Goal: Find specific page/section: Find specific page/section

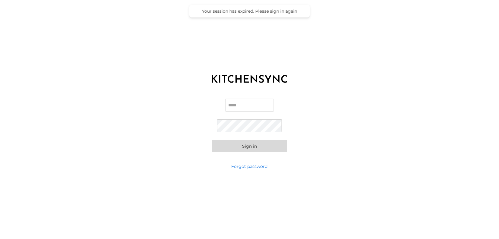
type input "**********"
click at [248, 146] on button "Sign in" at bounding box center [249, 146] width 75 height 12
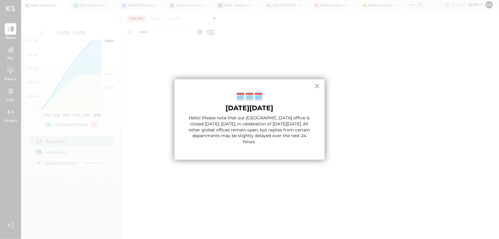
click at [321, 83] on div "× 🗓️🗓️🗓️ [DATE][DATE] Hello! Please note that our [GEOGRAPHIC_DATA] office is c…" at bounding box center [249, 119] width 151 height 81
click at [318, 85] on button "×" at bounding box center [318, 86] width 6 height 10
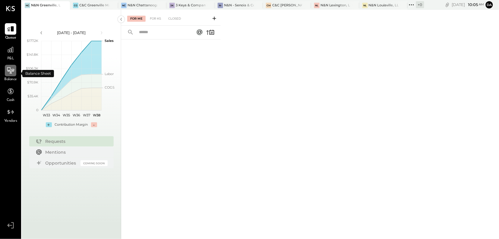
click at [11, 73] on icon at bounding box center [10, 70] width 7 height 6
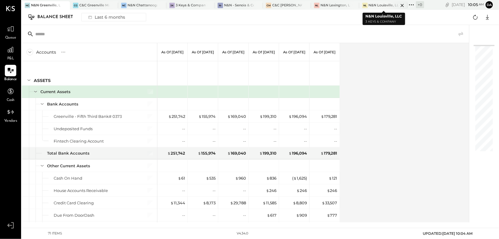
click at [381, 5] on div "N&N Louisville, LLC" at bounding box center [384, 5] width 30 height 5
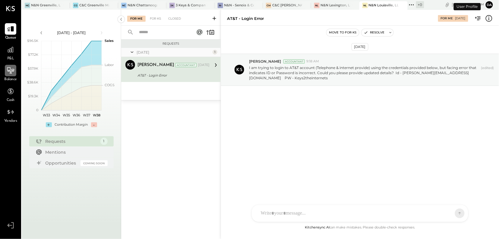
click at [9, 76] on div at bounding box center [10, 70] width 11 height 11
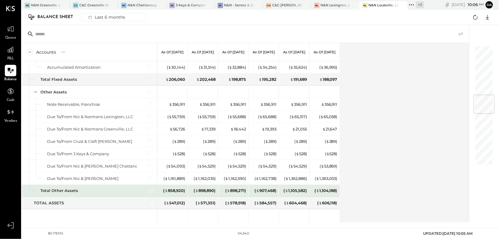
scroll to position [416, 0]
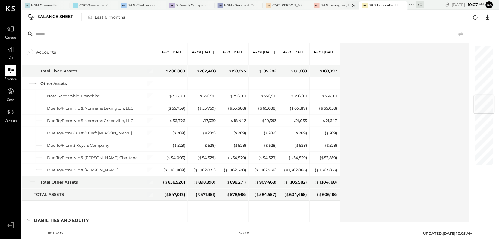
click at [335, 4] on div "N&N Lexington, LLC" at bounding box center [336, 5] width 30 height 5
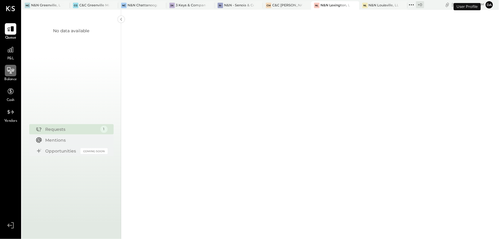
click at [10, 74] on icon at bounding box center [11, 71] width 8 height 8
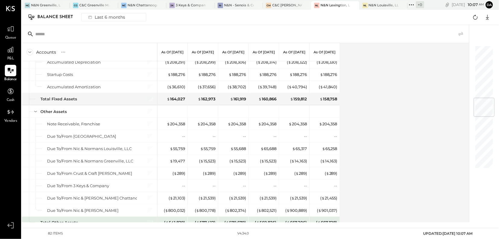
scroll to position [450, 0]
